Goal: Use online tool/utility: Use online tool/utility

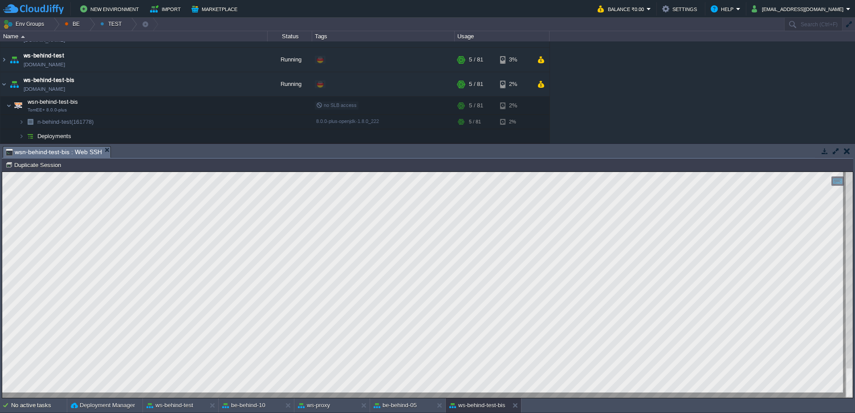
drag, startPoint x: 419, startPoint y: 159, endPoint x: 418, endPoint y: 147, distance: 11.1
click at [418, 147] on div "Tasks Activity Log Archive Git / SVN ben-behind-10 : Web SSH wsn-behind-test : …" at bounding box center [427, 271] width 855 height 254
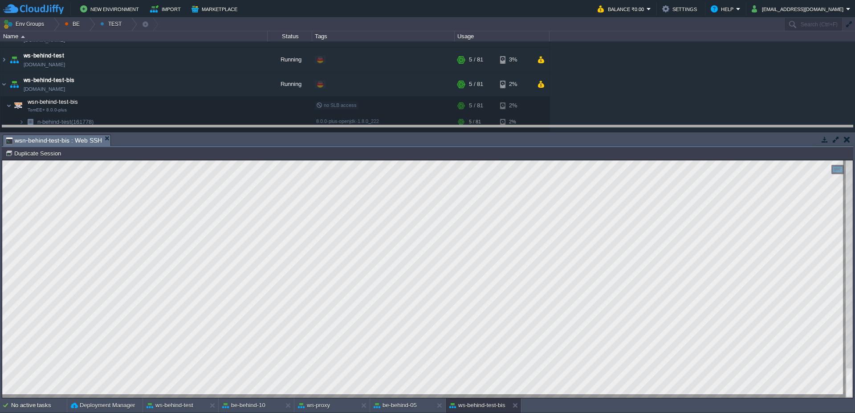
drag, startPoint x: 470, startPoint y: 135, endPoint x: 467, endPoint y: 126, distance: 9.7
click at [467, 126] on body "New Environment Import Marketplace Bonus ₹0.00 Upgrade Account Balance ₹0.00 Se…" at bounding box center [427, 206] width 855 height 413
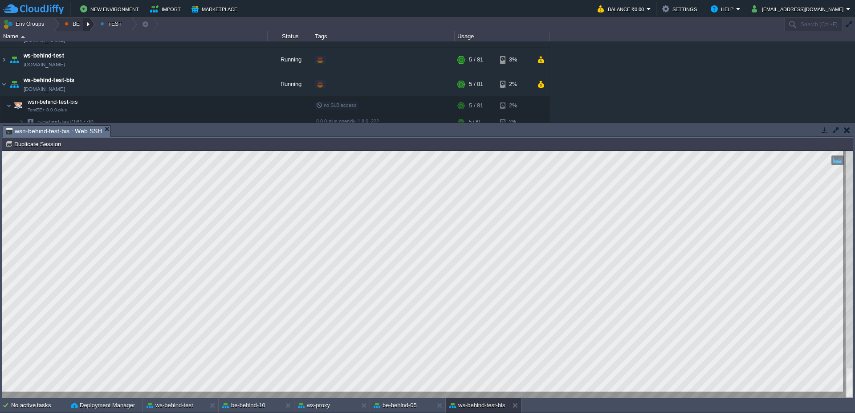
click at [90, 25] on div at bounding box center [89, 24] width 12 height 13
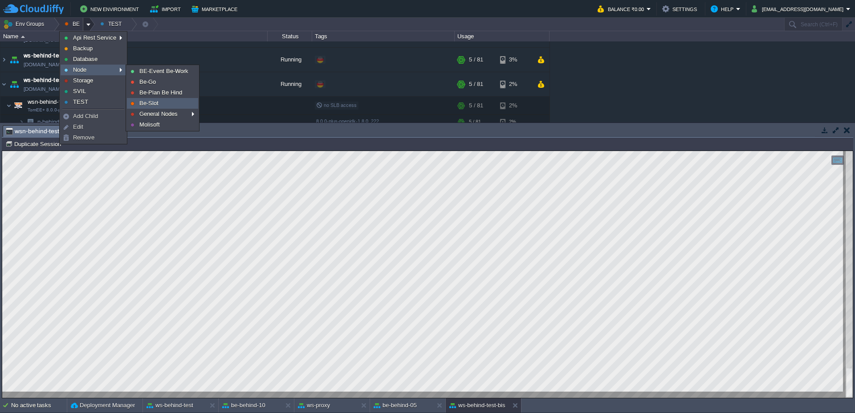
click at [153, 106] on span "Be-Slot" at bounding box center [148, 103] width 19 height 7
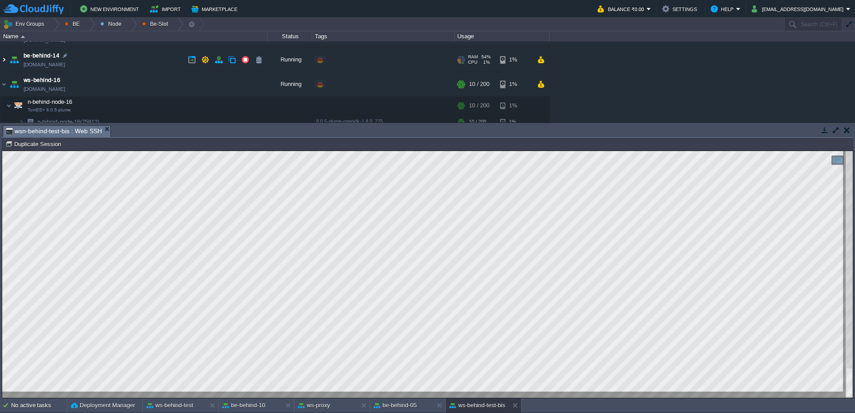
click at [1, 64] on img at bounding box center [3, 60] width 7 height 24
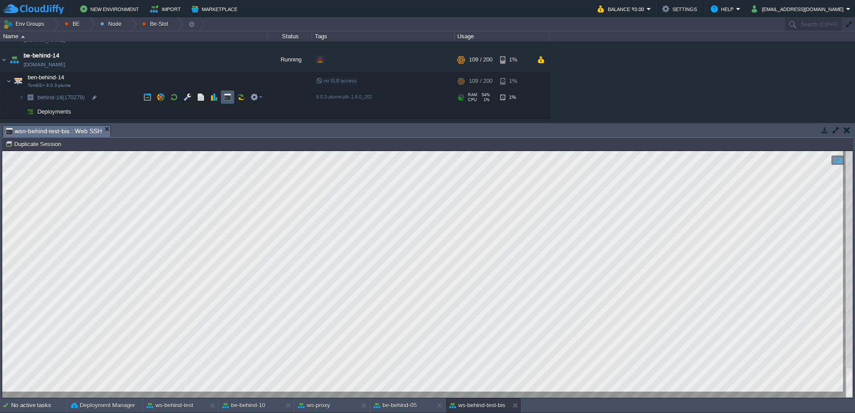
click at [228, 92] on td at bounding box center [227, 96] width 13 height 13
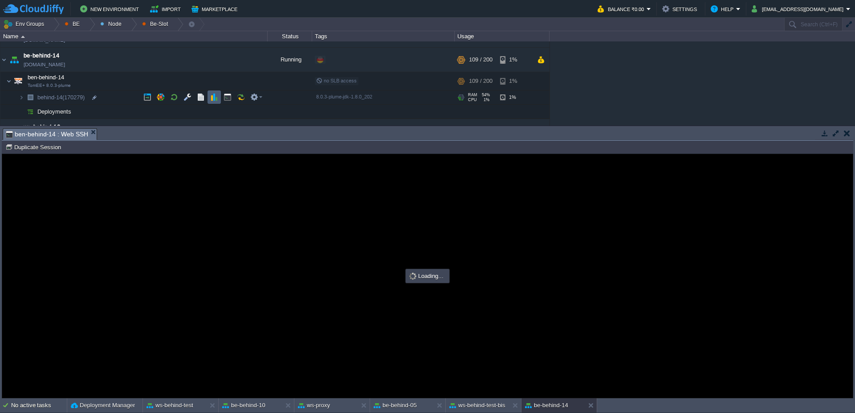
click at [215, 90] on td at bounding box center [214, 96] width 13 height 13
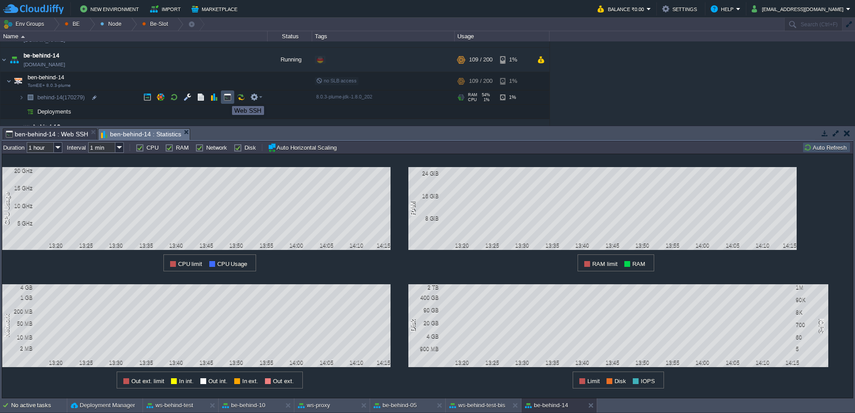
click at [224, 96] on button "button" at bounding box center [228, 97] width 8 height 8
type input "#000000"
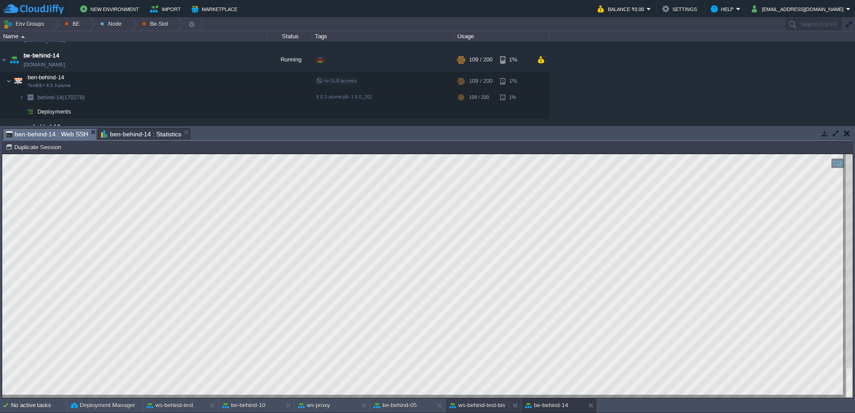
click at [491, 405] on button "ws-behind-test-bis" at bounding box center [478, 405] width 56 height 9
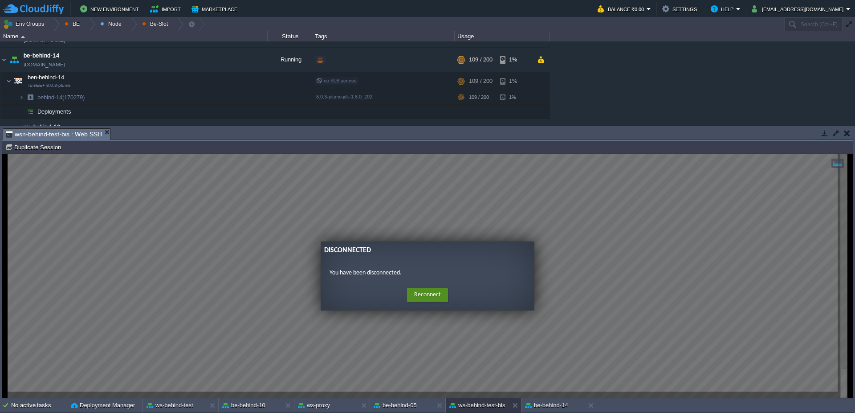
click at [438, 294] on button "Reconnect" at bounding box center [427, 295] width 41 height 14
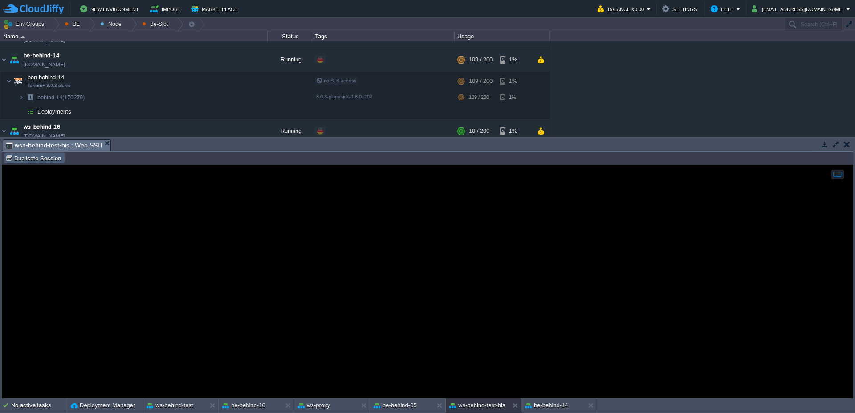
click at [32, 161] on button "Duplicate Session" at bounding box center [34, 158] width 58 height 8
type input "#000000"
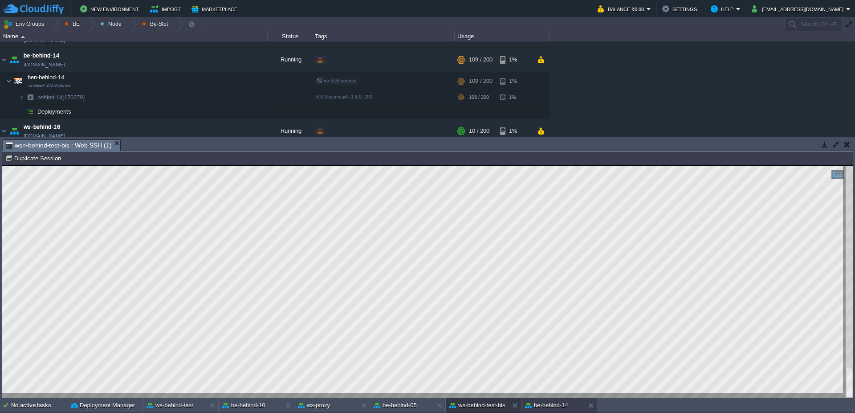
click at [574, 405] on div "be-behind-14" at bounding box center [553, 405] width 63 height 14
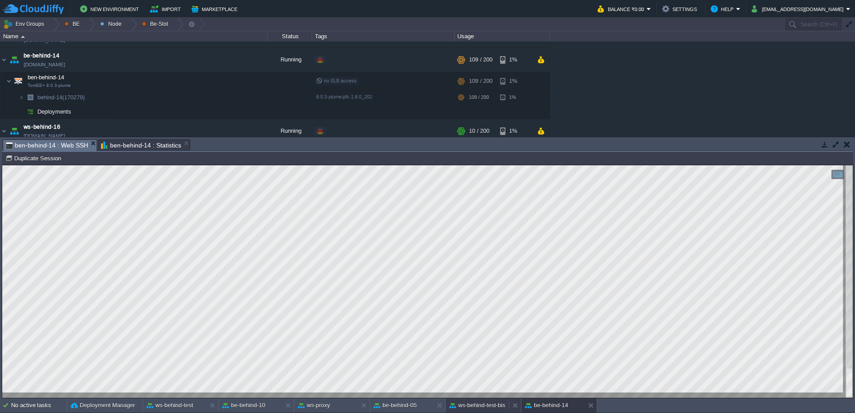
click at [483, 404] on button "ws-behind-test-bis" at bounding box center [478, 405] width 56 height 9
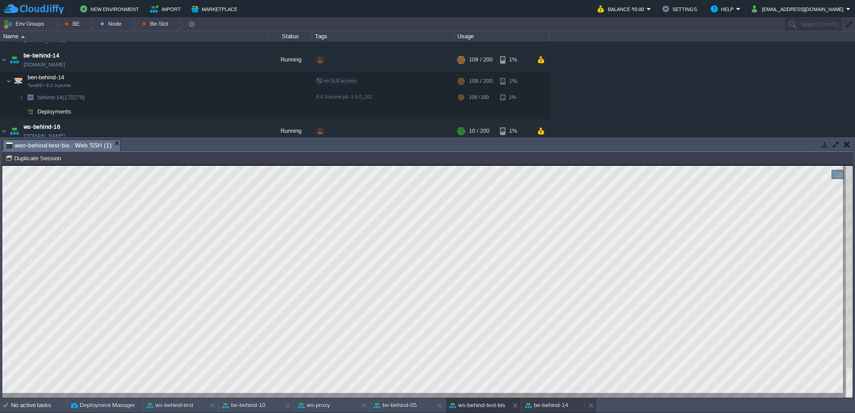
click at [558, 403] on button "be-behind-14" at bounding box center [546, 405] width 43 height 9
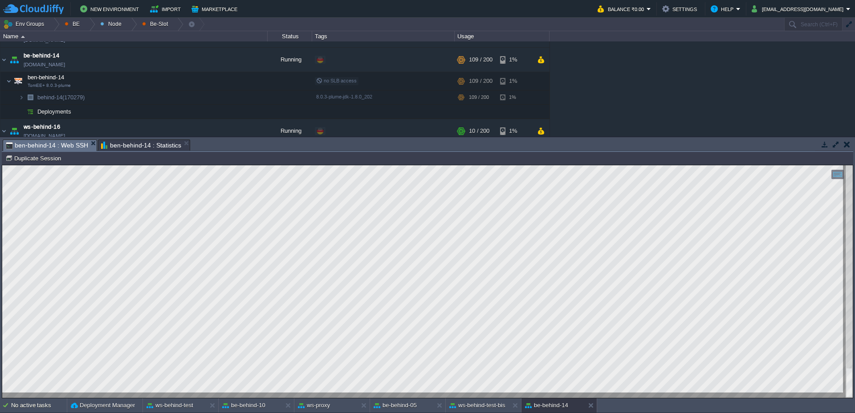
drag, startPoint x: 462, startPoint y: 151, endPoint x: 457, endPoint y: 146, distance: 7.0
click at [457, 146] on div "Tasks Activity Log Archive Git / SVN ben-behind-10 : Web SSH wsn-behind-test : …" at bounding box center [427, 267] width 855 height 261
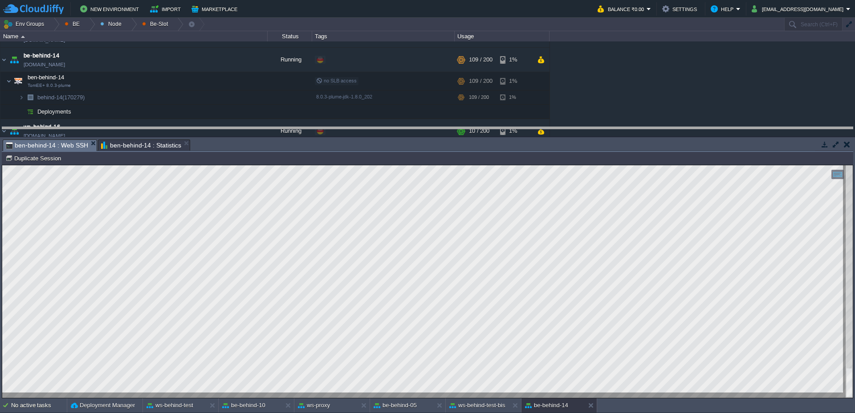
drag, startPoint x: 447, startPoint y: 150, endPoint x: 438, endPoint y: 131, distance: 20.5
